Goal: Task Accomplishment & Management: Manage account settings

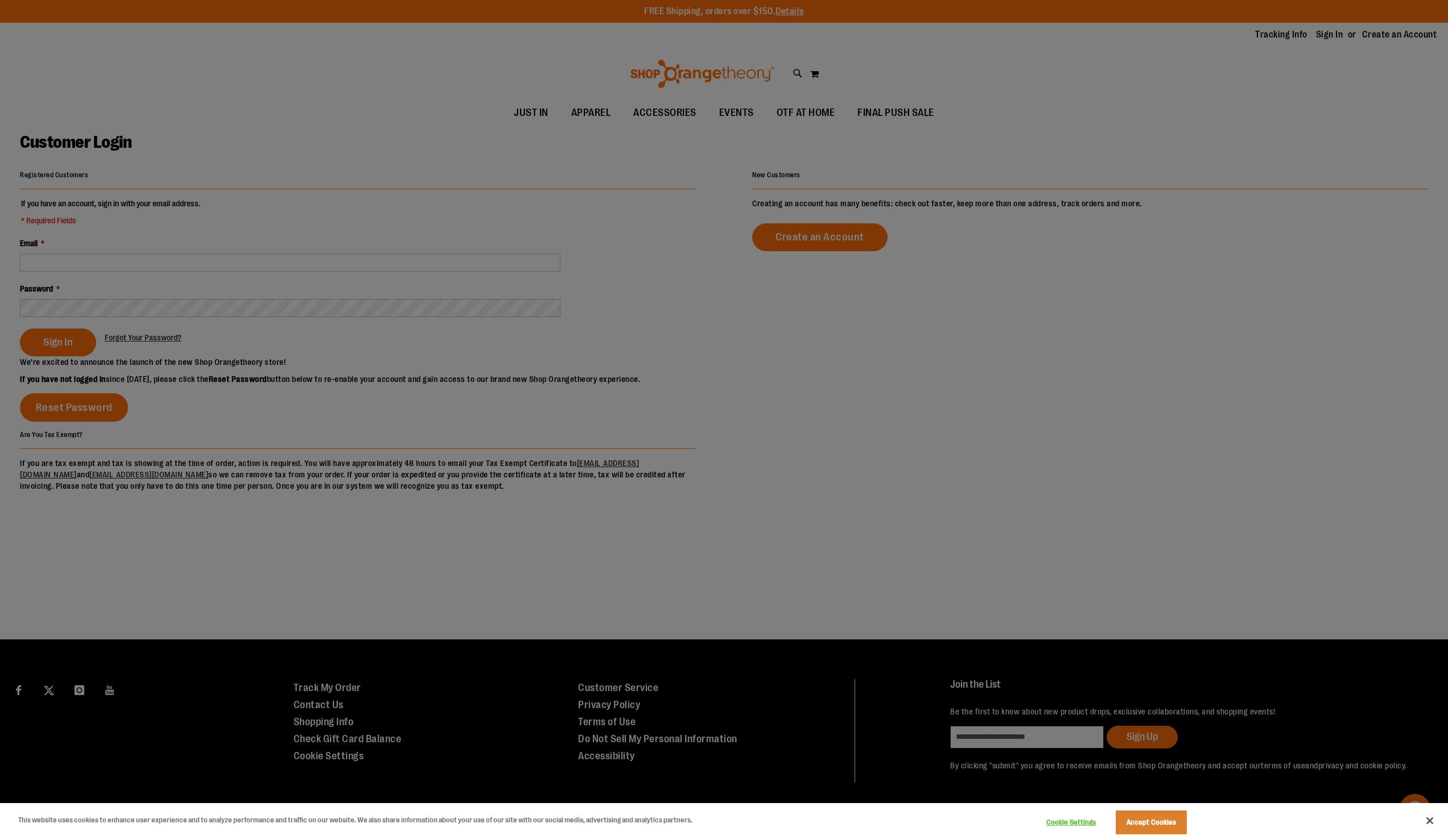
click at [337, 224] on div at bounding box center [724, 420] width 1448 height 840
click at [86, 268] on div at bounding box center [724, 420] width 1448 height 840
click at [1164, 822] on button "Accept Cookies" at bounding box center [1151, 822] width 71 height 24
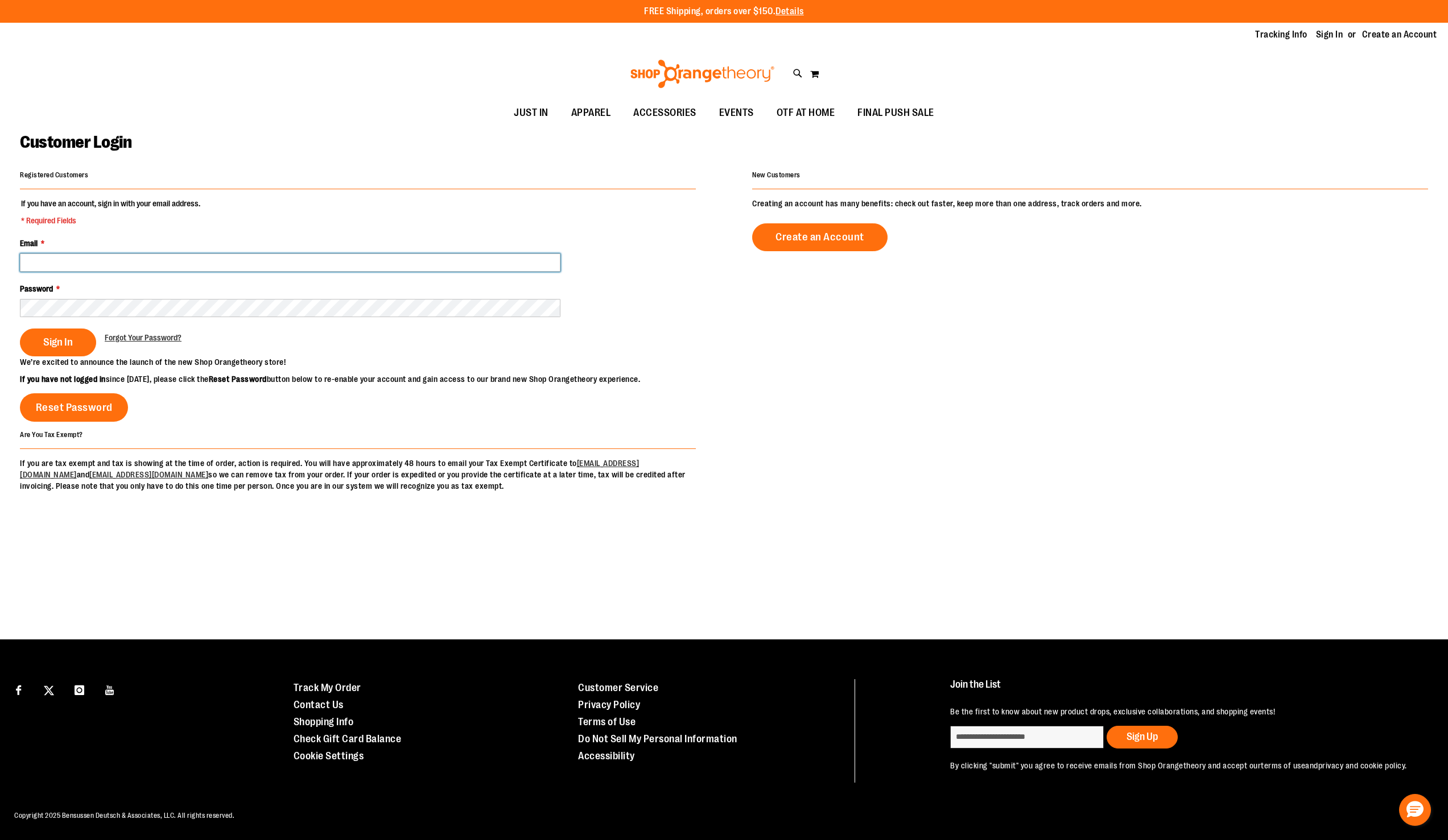
click at [72, 259] on input "Email *" at bounding box center [290, 263] width 540 height 18
type input "**********"
click at [58, 340] on span "Sign In" at bounding box center [58, 342] width 30 height 13
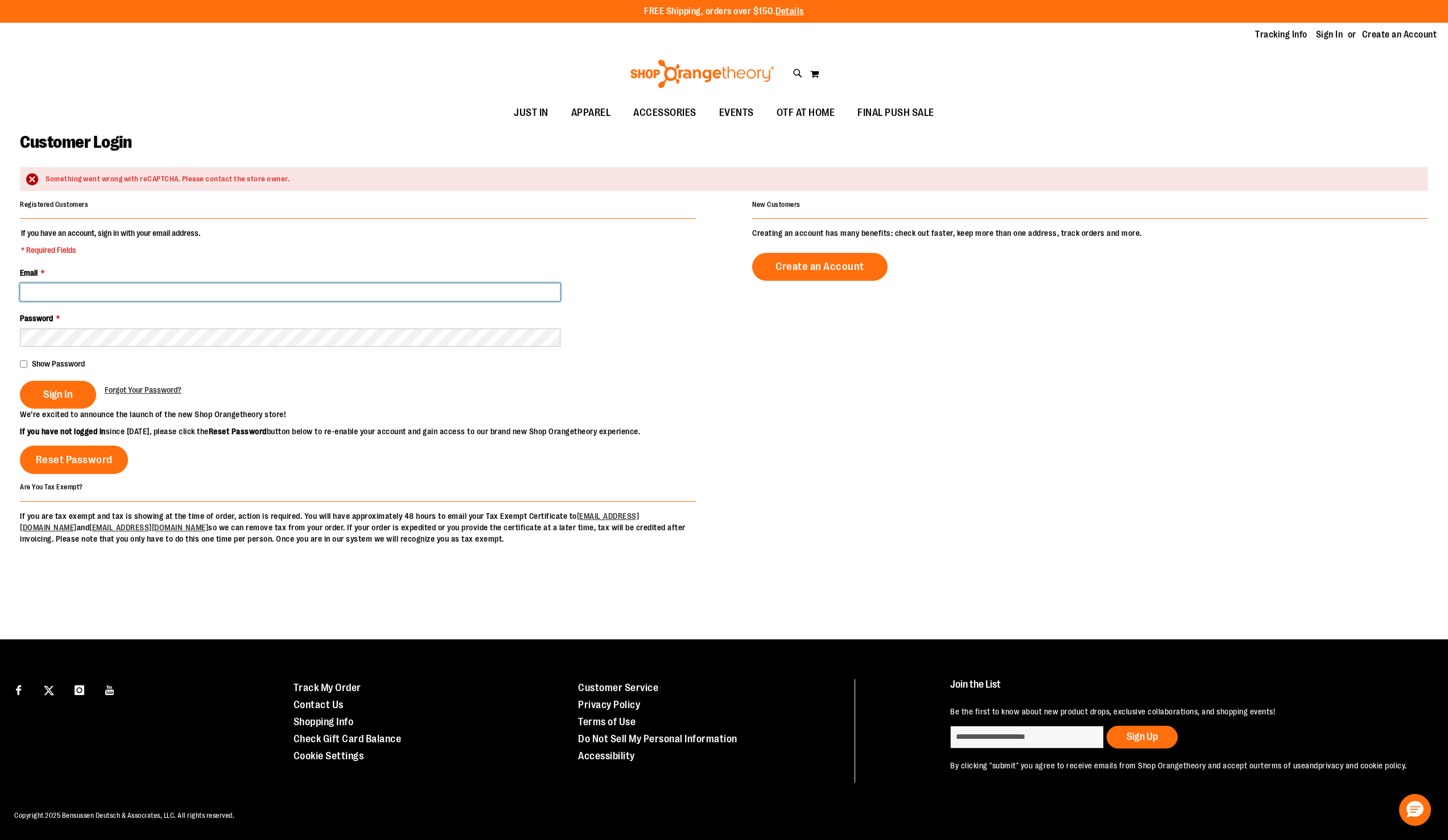
click at [45, 296] on input "Email *" at bounding box center [290, 293] width 540 height 18
type input "**********"
click at [69, 326] on div "Password *" at bounding box center [358, 330] width 676 height 34
click at [61, 399] on span "Sign In" at bounding box center [58, 395] width 30 height 13
click at [1320, 38] on link "Sign In" at bounding box center [1330, 35] width 28 height 13
